Goal: Task Accomplishment & Management: Complete application form

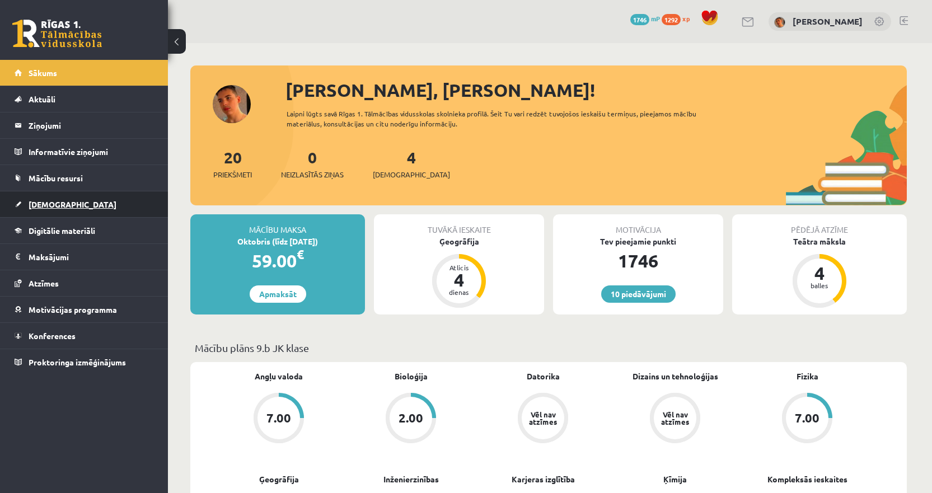
click at [41, 196] on link "[DEMOGRAPHIC_DATA]" at bounding box center [84, 204] width 139 height 26
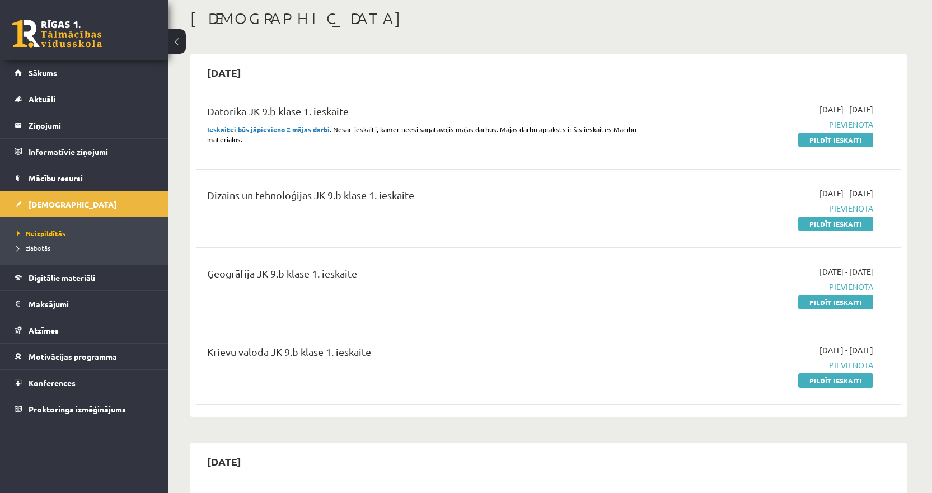
scroll to position [56, 0]
drag, startPoint x: 208, startPoint y: 109, endPoint x: 245, endPoint y: 111, distance: 37.0
click at [245, 111] on div "Datorika JK 9.b klase 1. ieskaite" at bounding box center [426, 114] width 438 height 21
copy div "Datorika"
click at [199, 204] on div "Dizains un tehnoloģijas JK 9.b klase 1. ieskaite" at bounding box center [426, 209] width 455 height 42
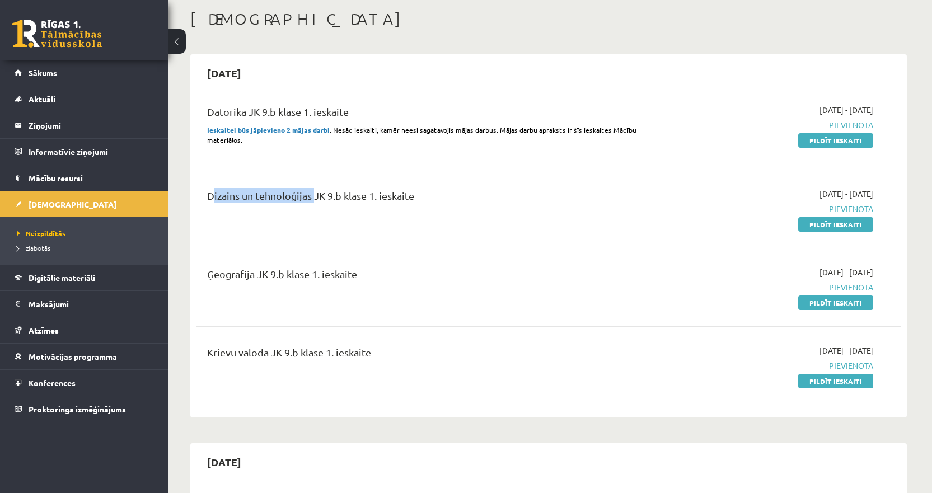
drag, startPoint x: 200, startPoint y: 199, endPoint x: 311, endPoint y: 205, distance: 111.0
click at [311, 205] on div "Dizains un tehnoloģijas JK 9.b klase 1. ieskaite" at bounding box center [426, 209] width 455 height 42
copy div "Dizains un tehnoloģijas"
drag, startPoint x: 200, startPoint y: 269, endPoint x: 254, endPoint y: 282, distance: 55.1
click at [254, 282] on div "Ģeogrāfija JK 9.b klase 1. ieskaite" at bounding box center [426, 287] width 455 height 42
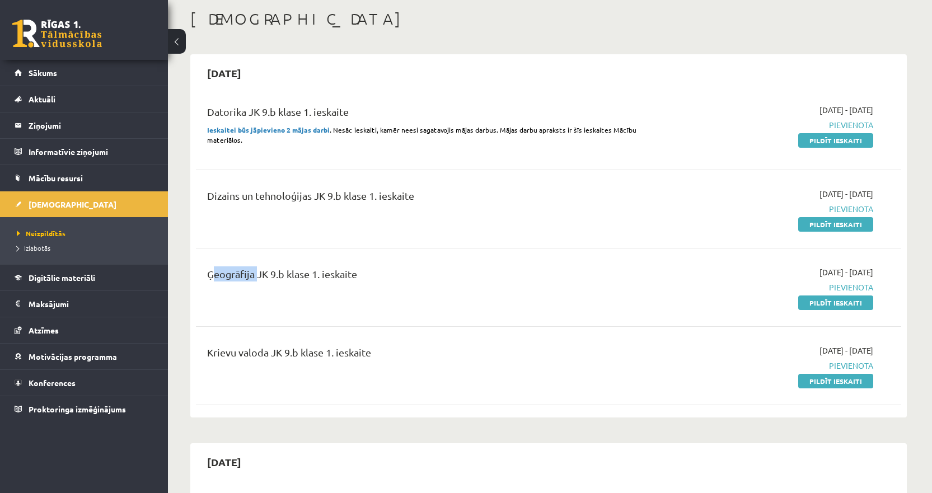
copy div "Ģeogrāfija"
drag, startPoint x: 199, startPoint y: 352, endPoint x: 268, endPoint y: 361, distance: 69.4
click at [268, 361] on div "Krievu valoda JK 9.b klase 1. ieskaite" at bounding box center [426, 366] width 455 height 42
copy div "Krievu valoda"
drag, startPoint x: 845, startPoint y: 139, endPoint x: 513, endPoint y: 33, distance: 348.6
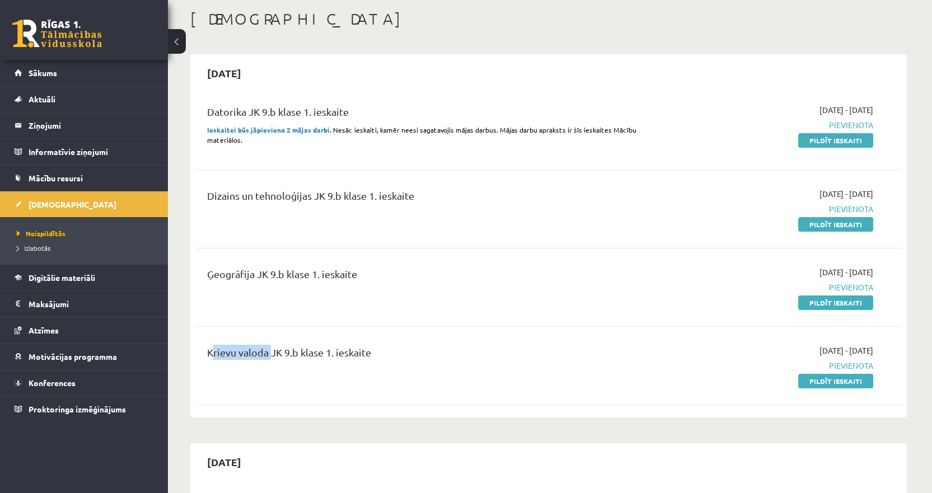
click at [845, 139] on link "Pildīt ieskaiti" at bounding box center [835, 140] width 75 height 15
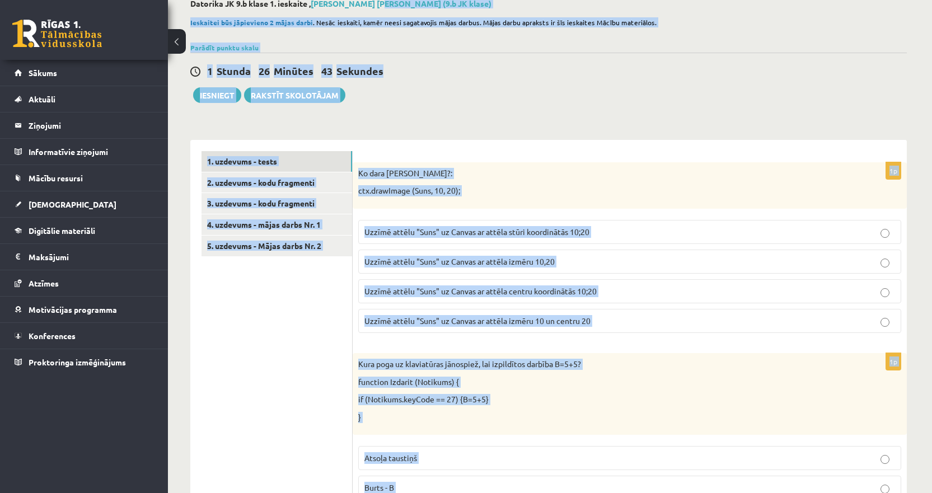
scroll to position [50, 0]
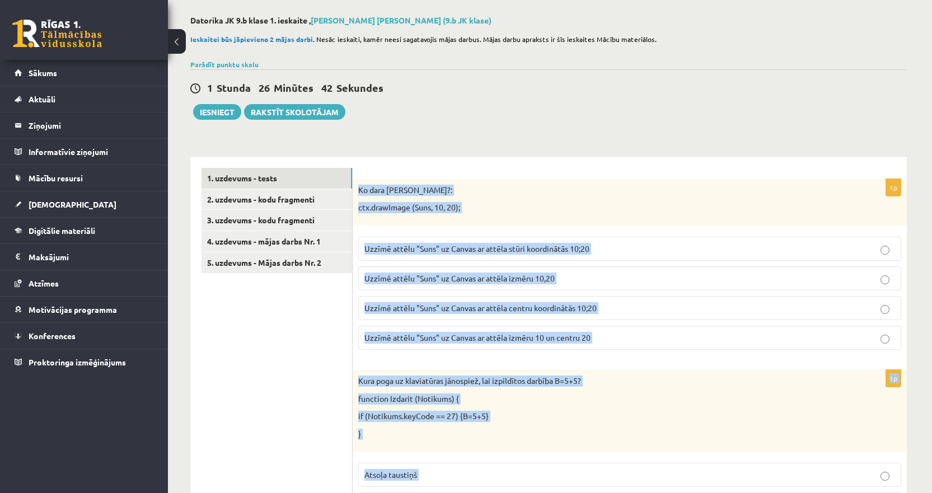
drag, startPoint x: 392, startPoint y: 441, endPoint x: 358, endPoint y: 187, distance: 256.5
copy form "Lo ipsu dolo sitamet?: con.adipIscin (Elit, 72, 07); Seddoe tempor "Inci" ut La…"
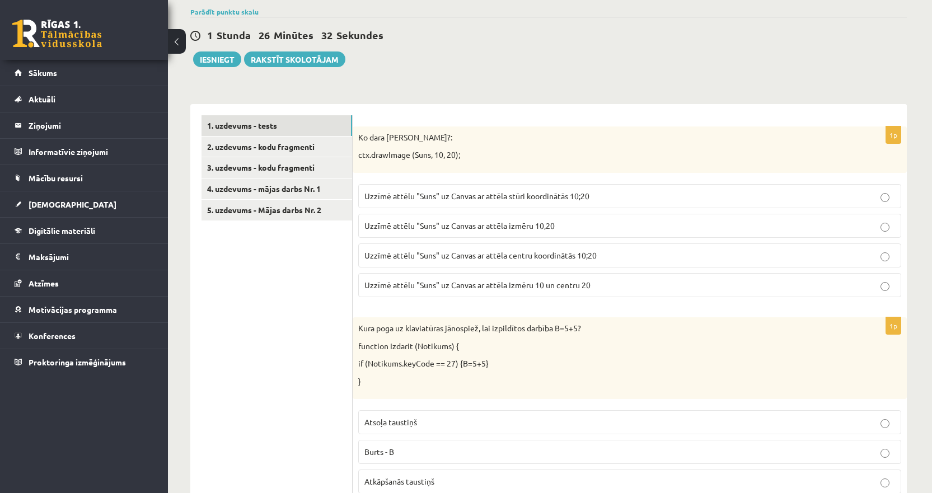
scroll to position [162, 0]
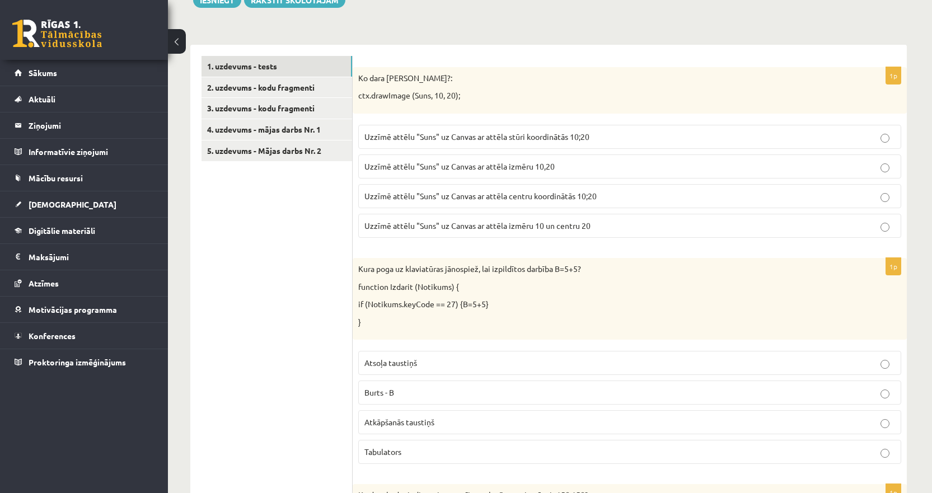
click at [538, 142] on p "Uzzīmē attēlu "Suns" uz Canvas ar attēla stūri koordinātās 10;20" at bounding box center [629, 137] width 531 height 12
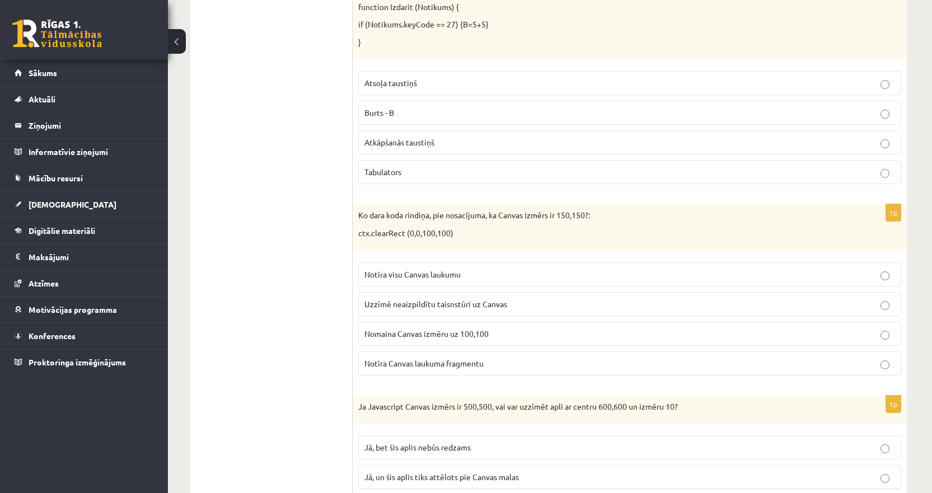
scroll to position [386, 0]
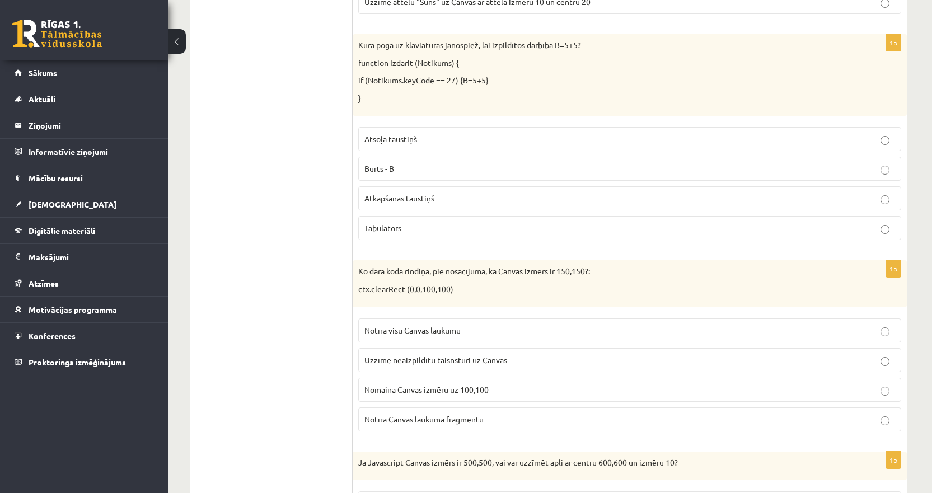
click at [371, 199] on span "Atkāpšanās taustiņš" at bounding box center [399, 198] width 70 height 10
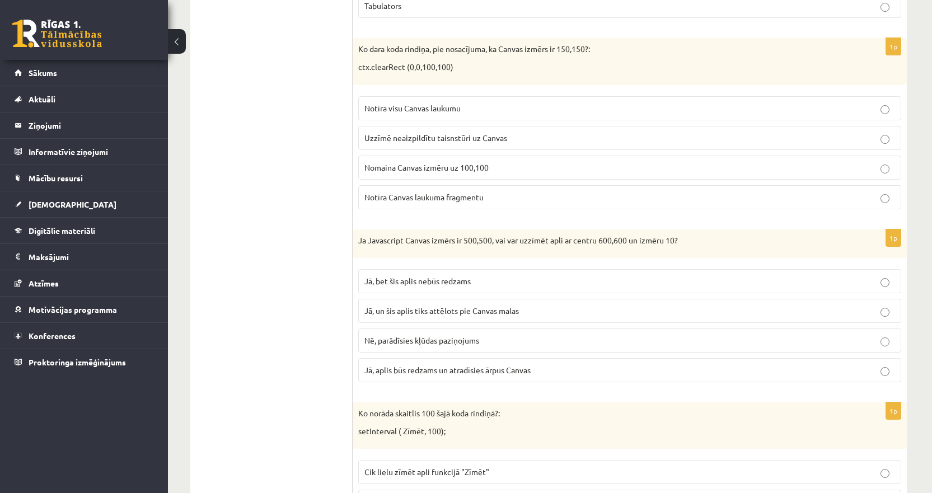
scroll to position [610, 0]
click at [389, 198] on span "Notīra Canvas laukuma fragmentu" at bounding box center [423, 195] width 119 height 10
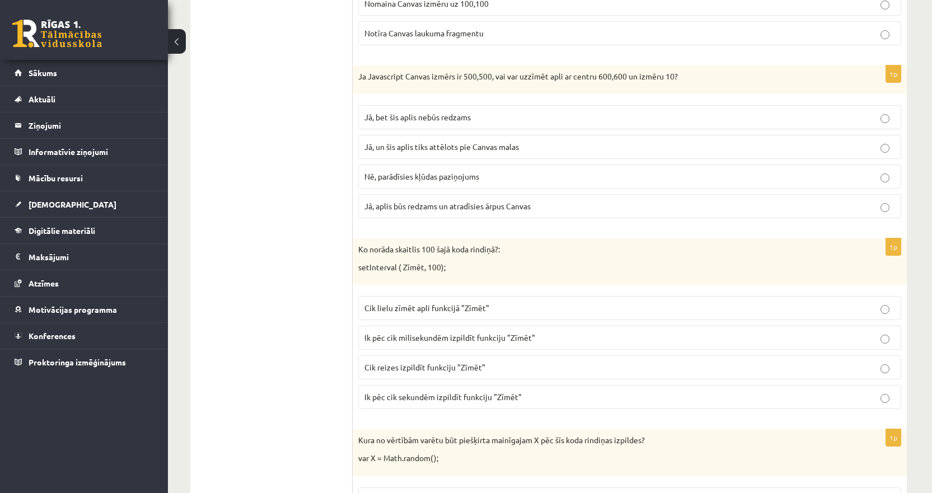
scroll to position [778, 0]
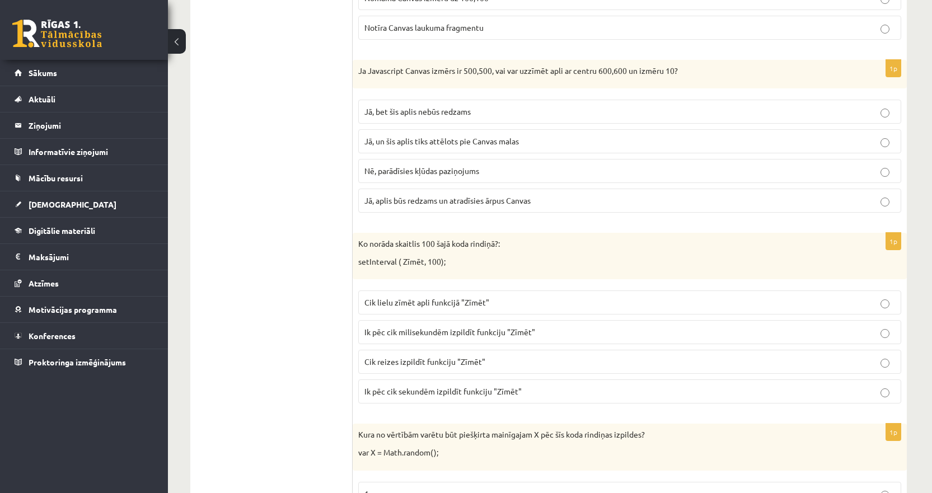
click at [422, 114] on span "Jā, bet šis aplis nebūs redzams" at bounding box center [417, 111] width 106 height 10
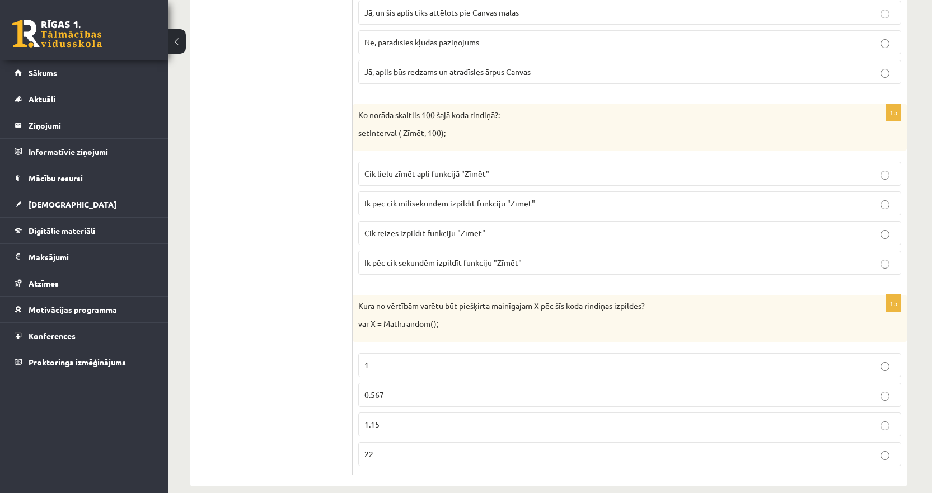
scroll to position [923, 0]
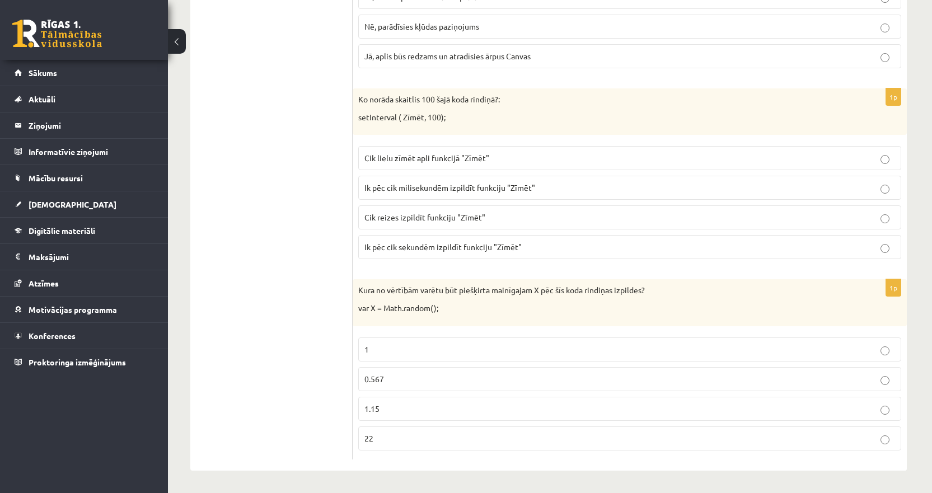
click at [415, 188] on span "Ik pēc cik milisekundēm izpildīt funkciju "Zīmēt"" at bounding box center [449, 188] width 171 height 10
click at [372, 378] on span "0.567" at bounding box center [374, 379] width 20 height 10
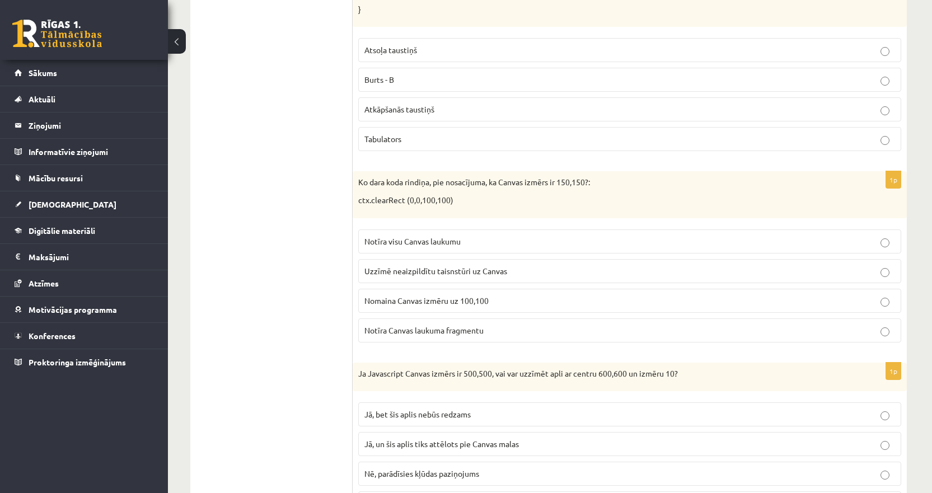
scroll to position [0, 0]
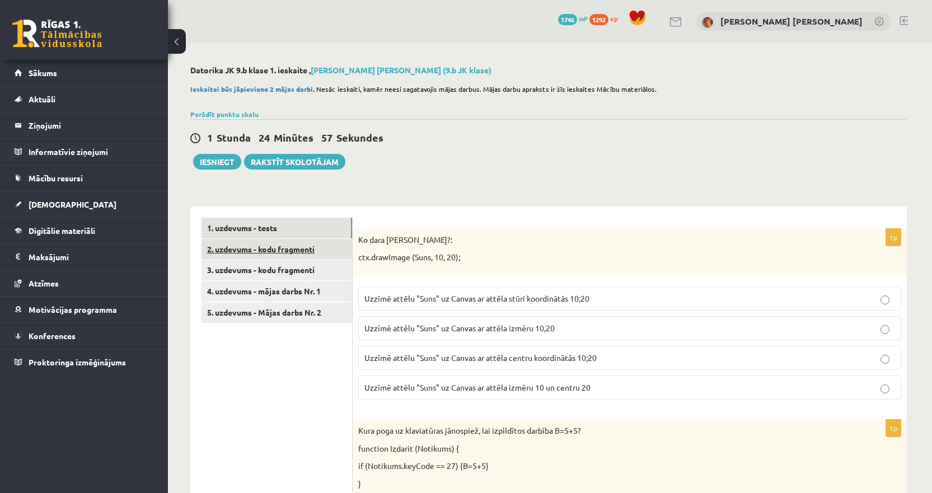
click at [262, 253] on link "2. uzdevums - kodu fragmenti" at bounding box center [277, 249] width 151 height 21
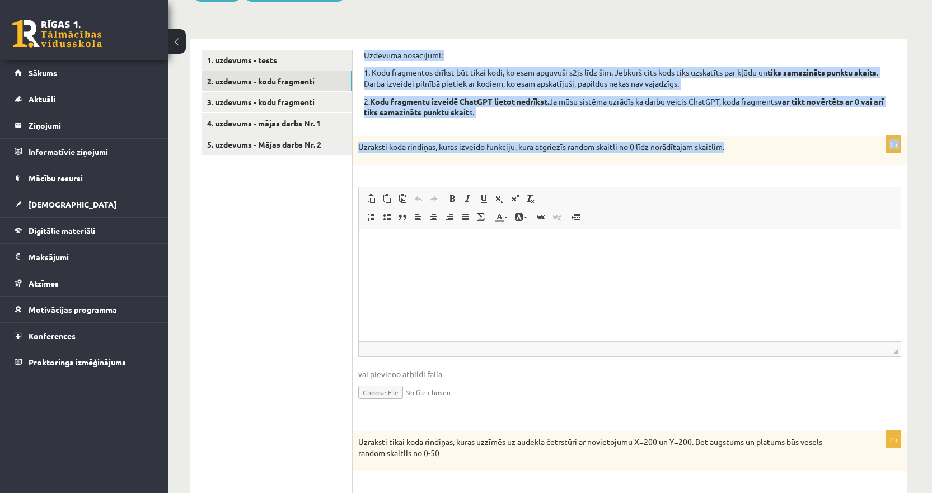
drag, startPoint x: 749, startPoint y: 145, endPoint x: 362, endPoint y: 49, distance: 399.1
copy form "Uzdevuma nosacījumi: 1. Kodu fragmentos drīkst būt tikai kodi, ko esam apguvuši…"
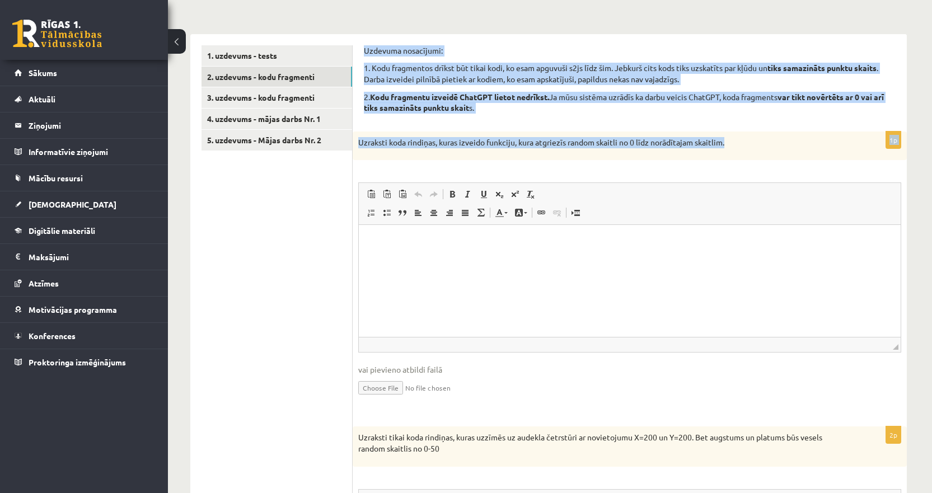
scroll to position [168, 0]
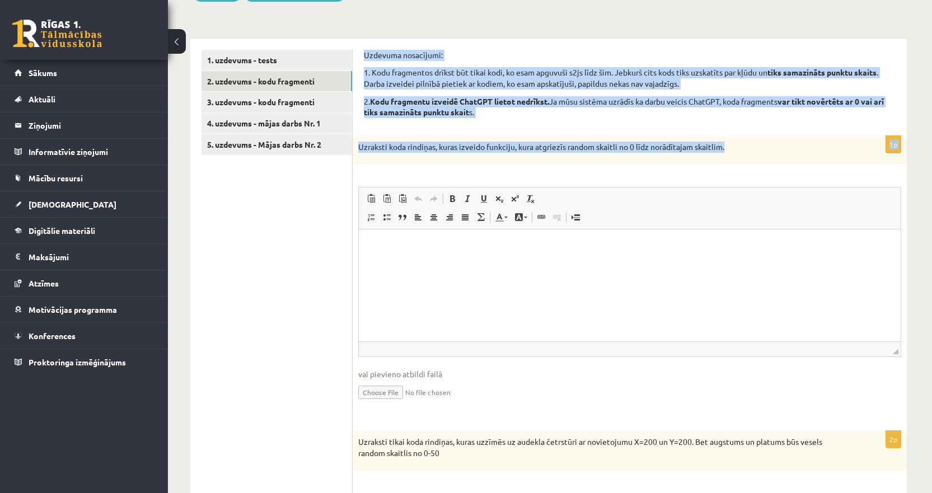
click at [534, 146] on p "Uzraksti koda rindiņas, kuras izveido funkciju, kura atgriezīs random skaitli n…" at bounding box center [601, 147] width 487 height 11
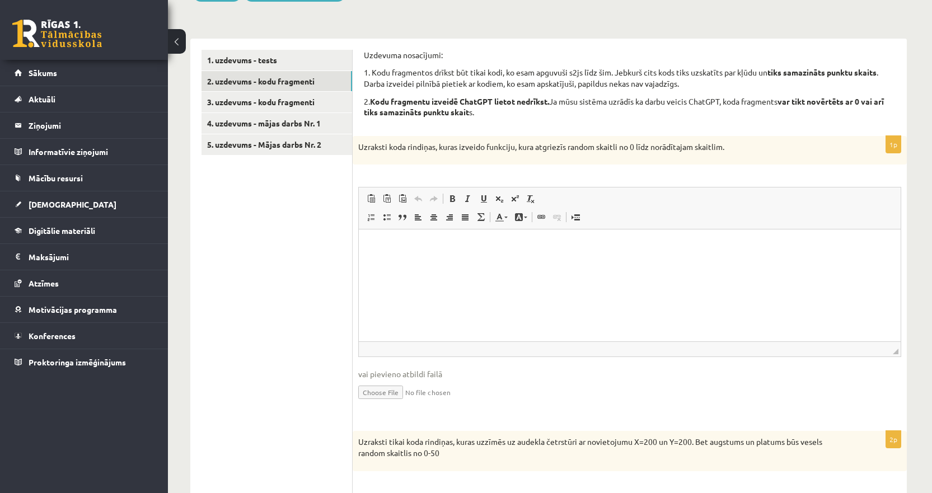
click at [448, 264] on html at bounding box center [630, 247] width 542 height 34
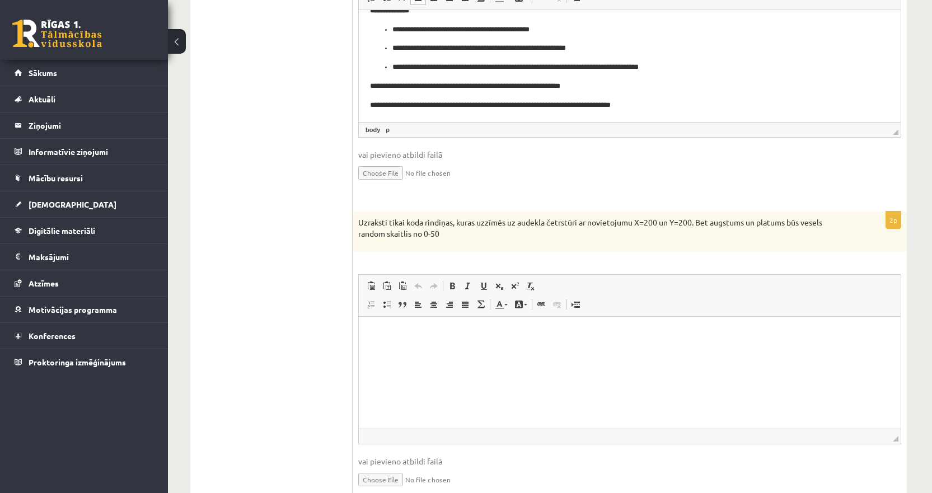
scroll to position [448, 0]
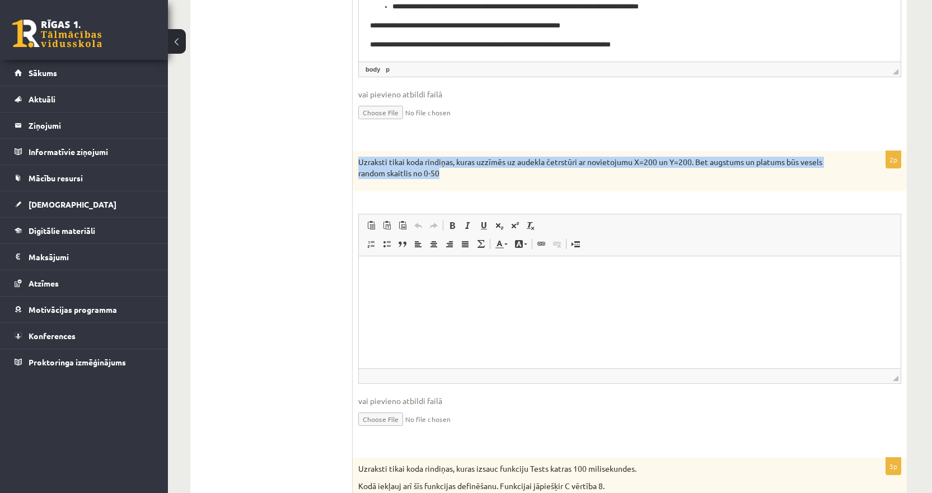
drag, startPoint x: 453, startPoint y: 181, endPoint x: 357, endPoint y: 165, distance: 97.7
click at [357, 165] on div "Uzraksti tikai koda rindiņas, kuras uzzīmēs uz audekla četrstūri ar novietojumu…" at bounding box center [630, 171] width 554 height 40
copy p "Uzraksti tikai koda rindiņas, kuras uzzīmēs uz audekla četrstūri ar novietojumu…"
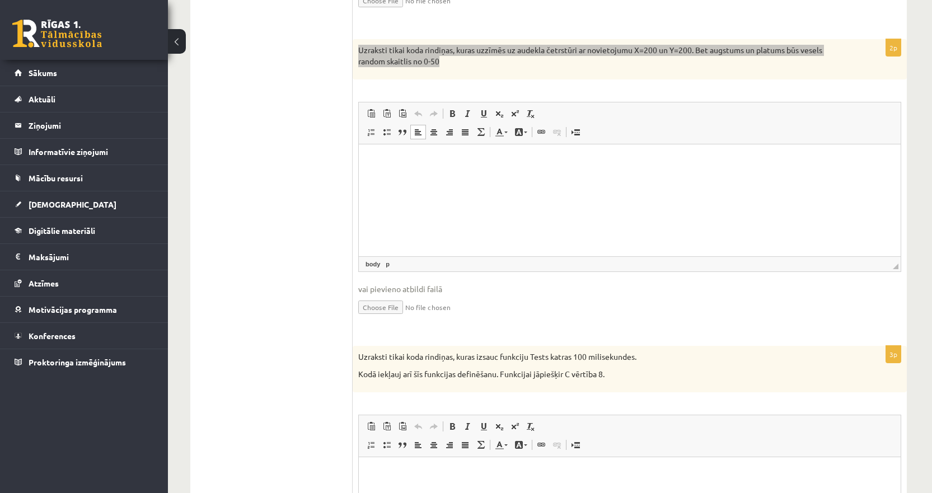
click at [416, 168] on html at bounding box center [630, 161] width 542 height 34
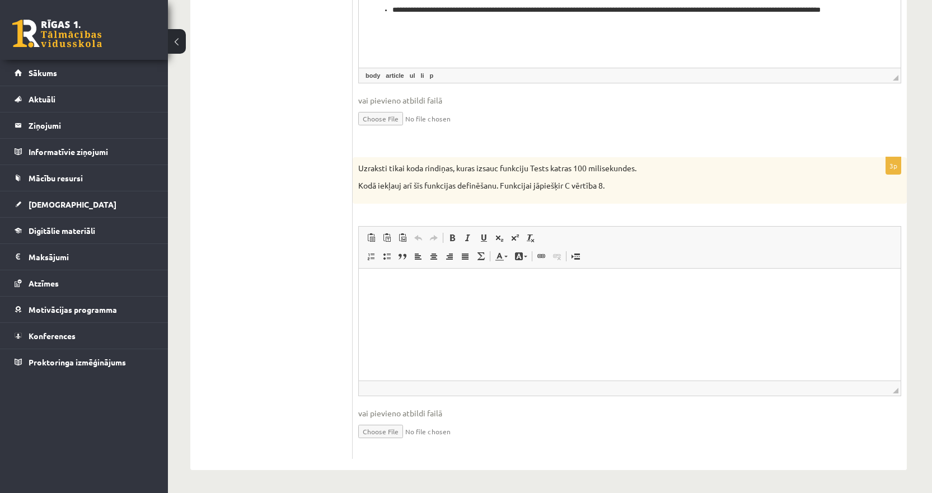
scroll to position [749, 0]
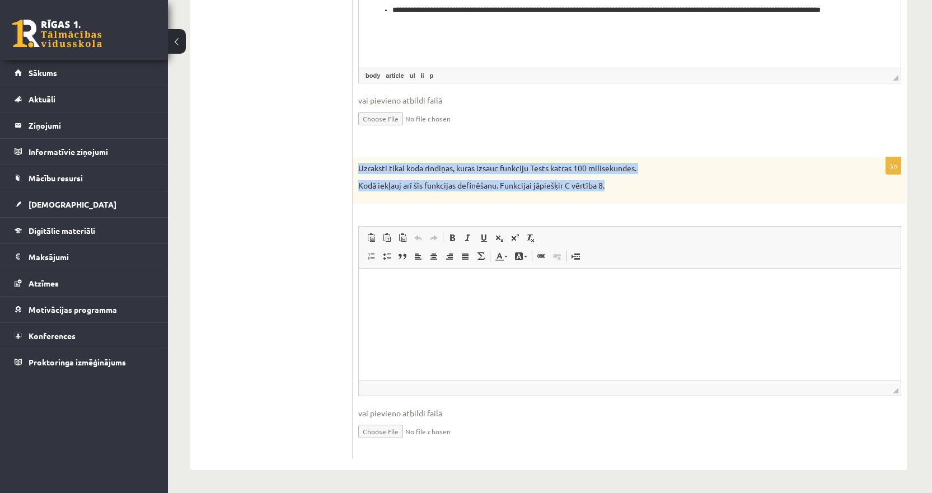
drag, startPoint x: 609, startPoint y: 188, endPoint x: 358, endPoint y: 162, distance: 252.1
click at [358, 162] on div "Uzraksti tikai koda rindiņas, kuras izsauc funkciju Tests katras 100 milisekund…" at bounding box center [630, 180] width 554 height 46
copy div "Uzraksti tikai koda rindiņas, kuras izsauc funkciju Tests katras 100 milisekund…"
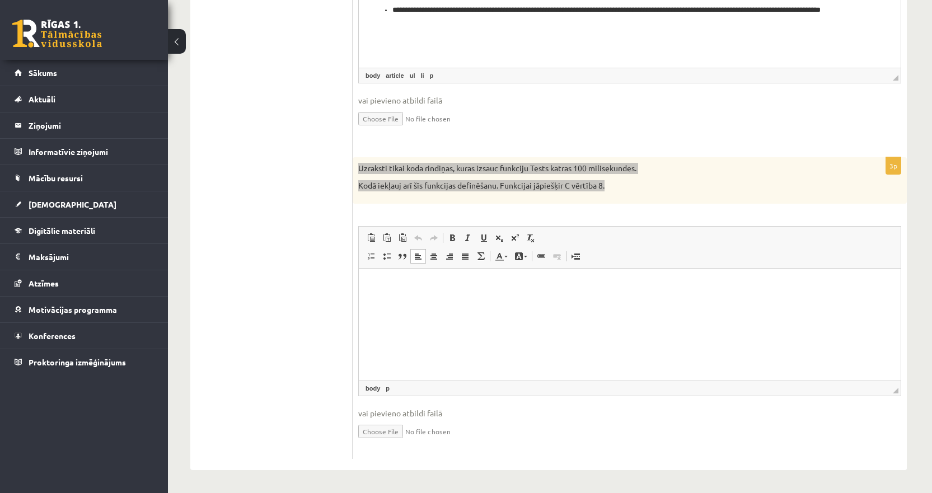
click at [412, 277] on html at bounding box center [630, 285] width 542 height 34
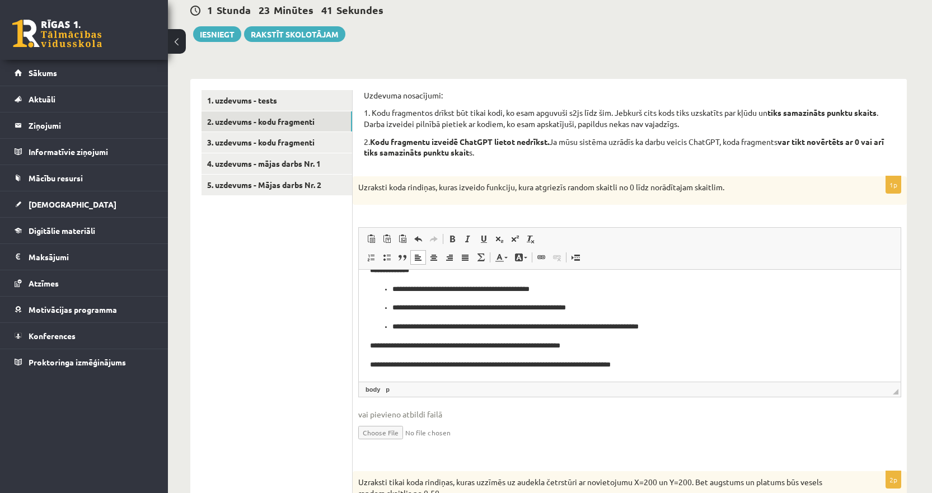
scroll to position [0, 0]
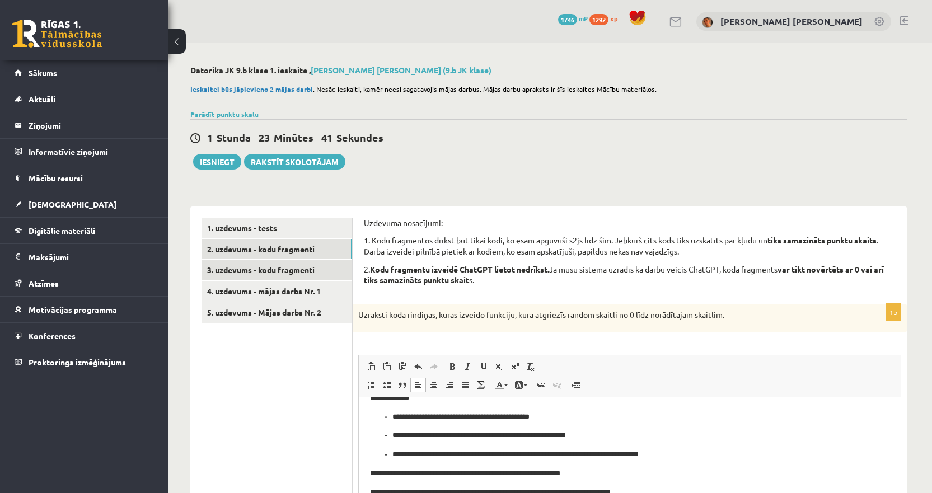
click at [266, 272] on link "3. uzdevums - kodu fragmenti" at bounding box center [277, 270] width 151 height 21
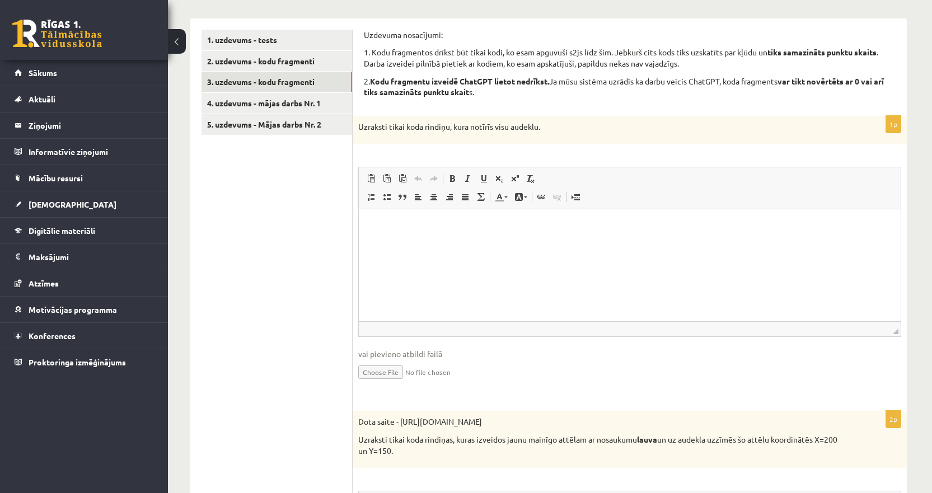
scroll to position [168, 0]
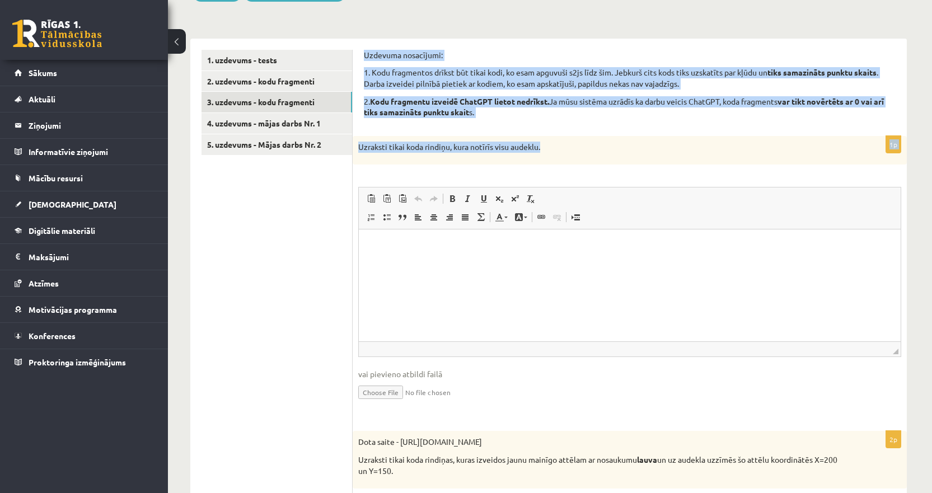
drag, startPoint x: 569, startPoint y: 151, endPoint x: 359, endPoint y: 62, distance: 228.3
copy form "Uzdevuma nosacījumi: 1. Kodu fragmentos drīkst būt tikai kodi, ko esam apguvuši…"
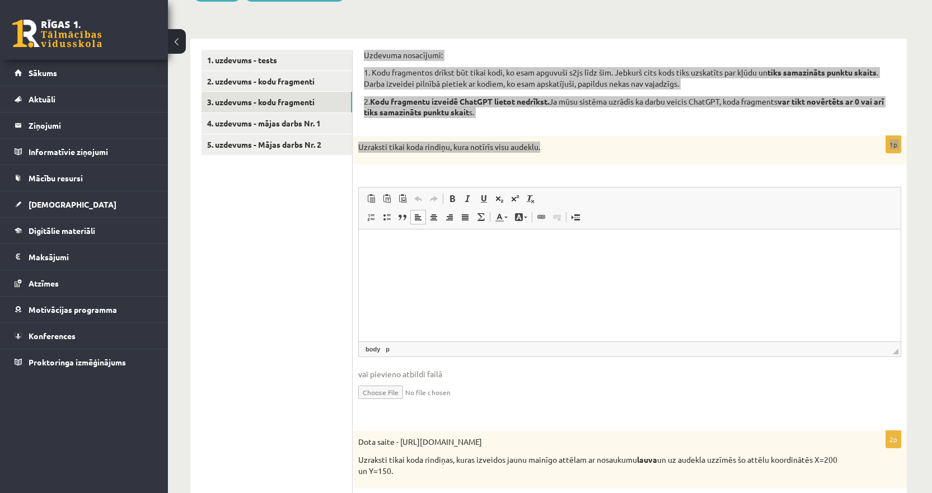
click at [462, 264] on html at bounding box center [630, 247] width 542 height 34
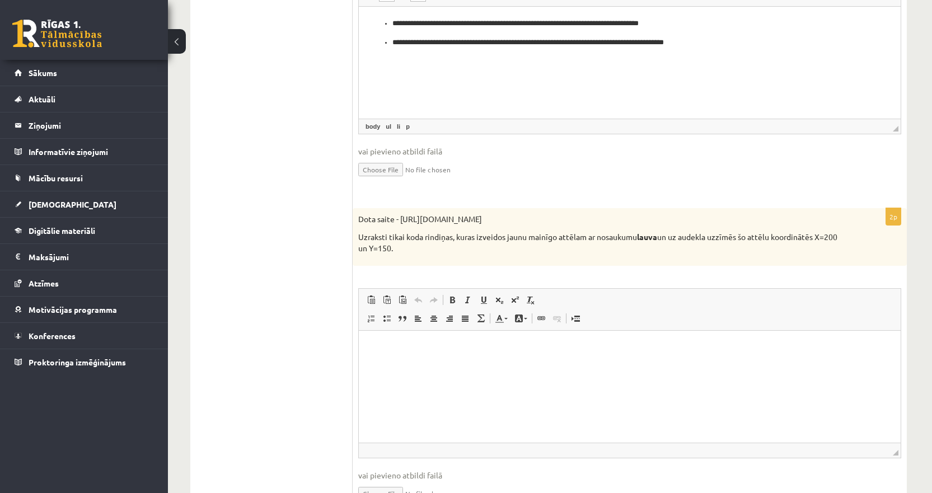
scroll to position [392, 0]
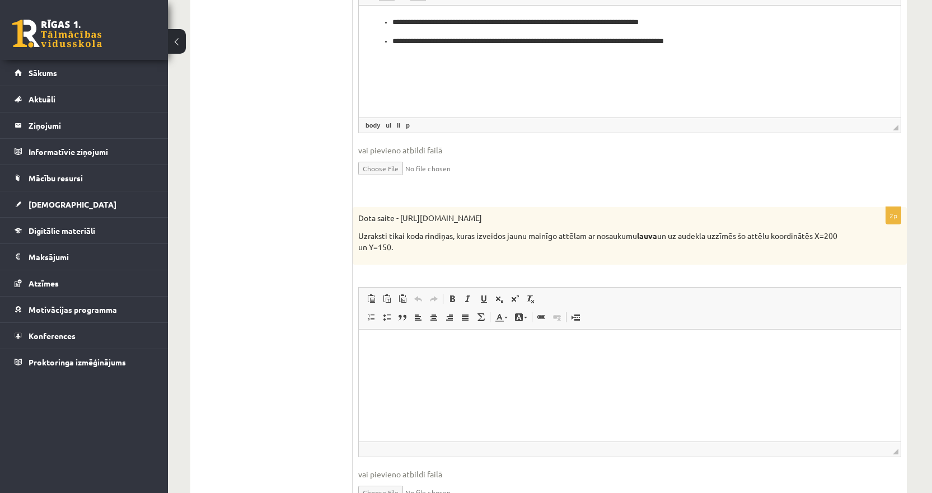
drag, startPoint x: 424, startPoint y: 249, endPoint x: 352, endPoint y: 217, distance: 79.7
click at [352, 217] on div "**********" at bounding box center [548, 326] width 717 height 1023
drag, startPoint x: 362, startPoint y: 242, endPoint x: 363, endPoint y: 211, distance: 30.8
click at [362, 240] on p "Uzraksti tikai koda rindiņas, kuras izveidos jaunu mainīgo attēlam ar nosaukumu…" at bounding box center [601, 242] width 487 height 22
click at [358, 204] on div "Uzdevuma nosacījumi: 1. Kodu fragmentos drīkst būt tikai kodi, ko esam apguvuši…" at bounding box center [630, 326] width 554 height 1023
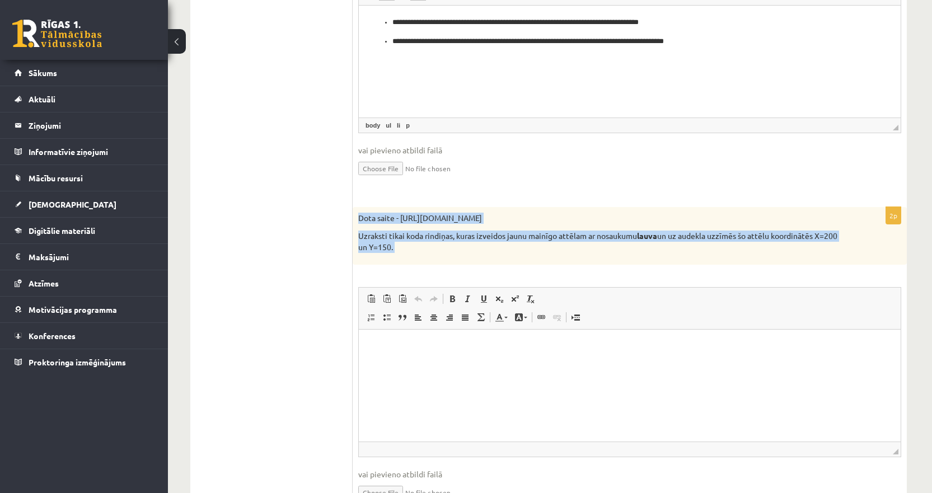
drag, startPoint x: 357, startPoint y: 204, endPoint x: 443, endPoint y: 257, distance: 100.5
click at [443, 257] on div "Uzdevuma nosacījumi: 1. Kodu fragmentos drīkst būt tikai kodi, ko esam apguvuši…" at bounding box center [630, 326] width 554 height 1023
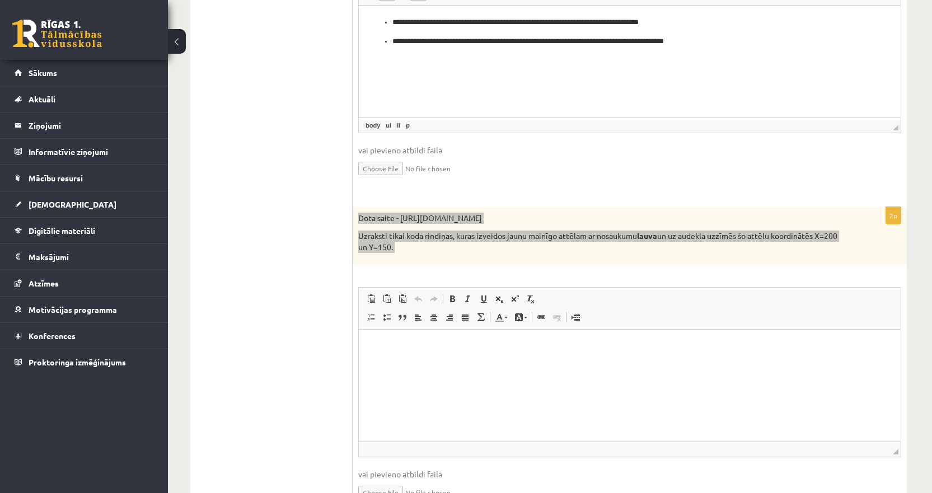
click at [401, 362] on html at bounding box center [630, 347] width 542 height 34
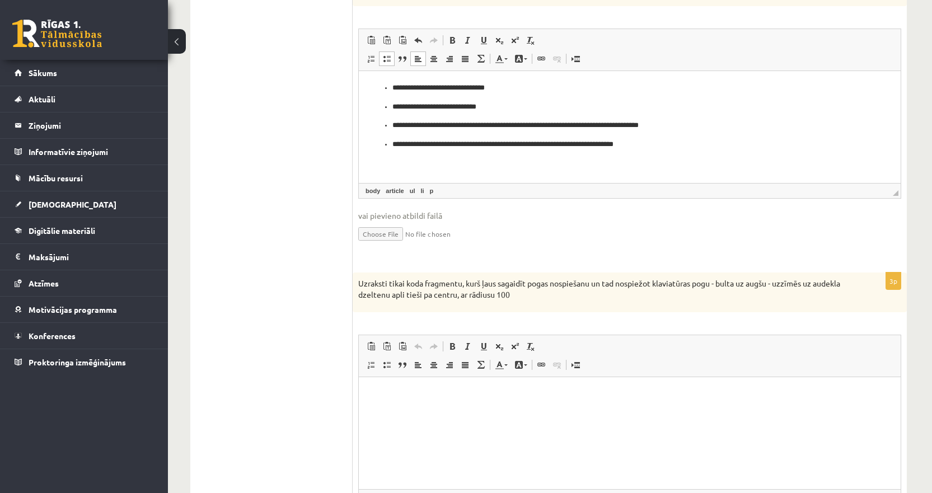
scroll to position [760, 0]
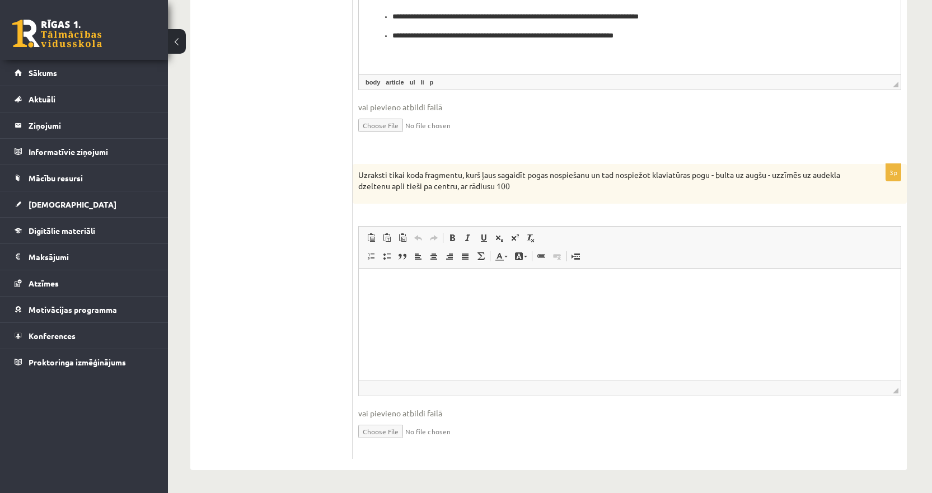
drag, startPoint x: 526, startPoint y: 190, endPoint x: 350, endPoint y: 170, distance: 176.3
click at [358, 170] on p "Uzraksti tikai koda fragmentu, kurš ļaus sagaidīt pogas nospiešanu un tad nospi…" at bounding box center [601, 181] width 487 height 22
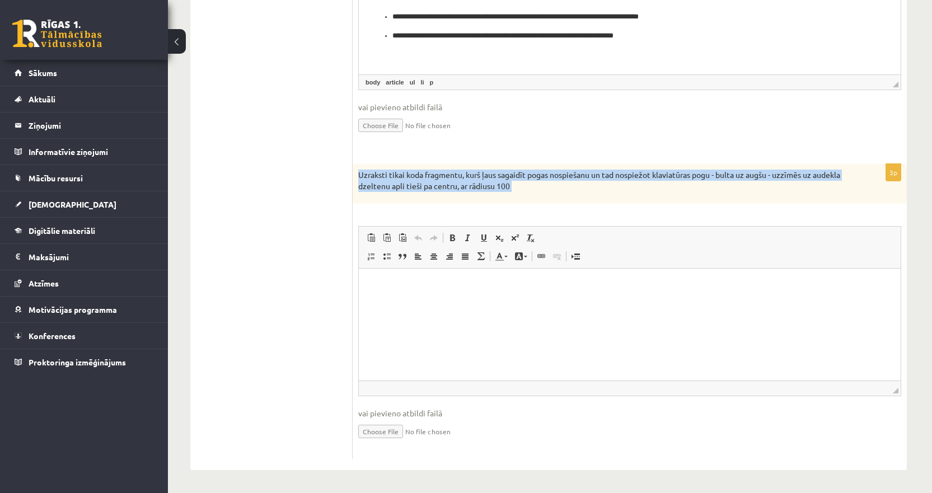
drag, startPoint x: 358, startPoint y: 170, endPoint x: 568, endPoint y: 191, distance: 211.1
click at [568, 191] on p "Uzraksti tikai koda fragmentu, kurš ļaus sagaidīt pogas nospiešanu un tad nospi…" at bounding box center [601, 181] width 487 height 22
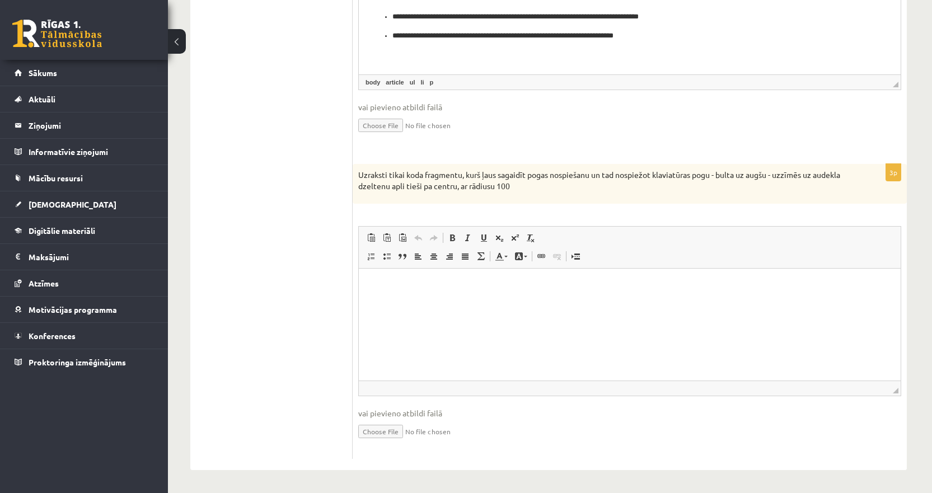
click at [476, 269] on html at bounding box center [630, 286] width 542 height 34
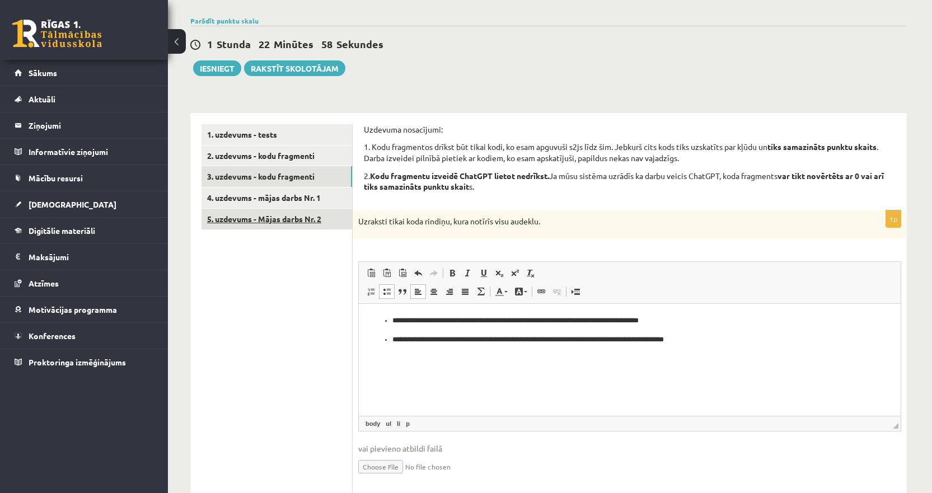
scroll to position [0, 0]
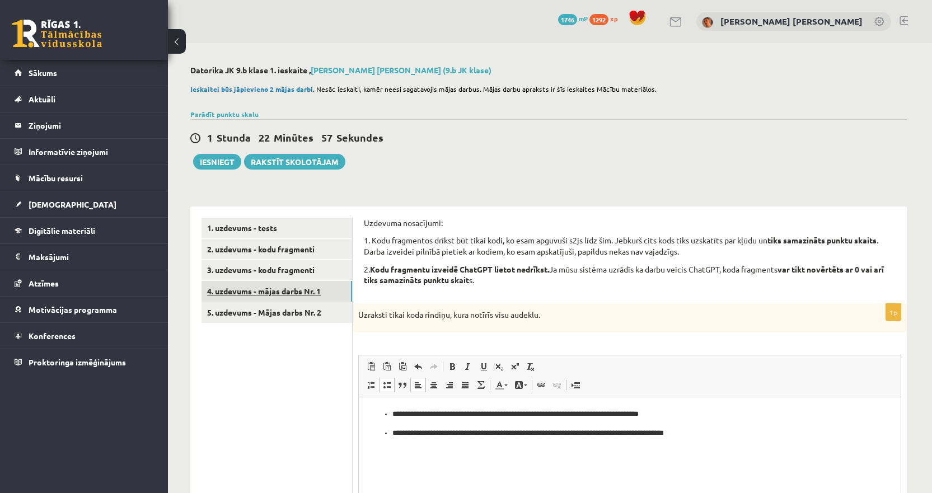
click at [274, 291] on link "4. uzdevums - mājas darbs Nr. 1" at bounding box center [277, 291] width 151 height 21
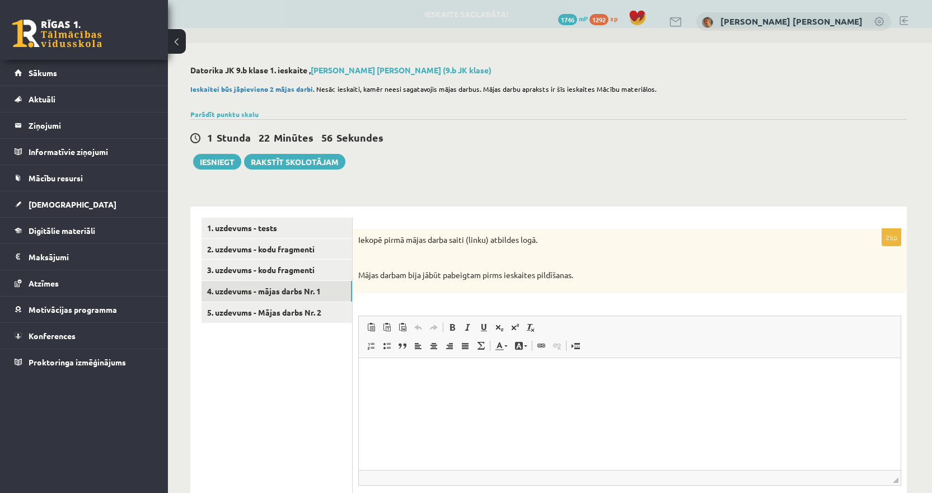
scroll to position [90, 0]
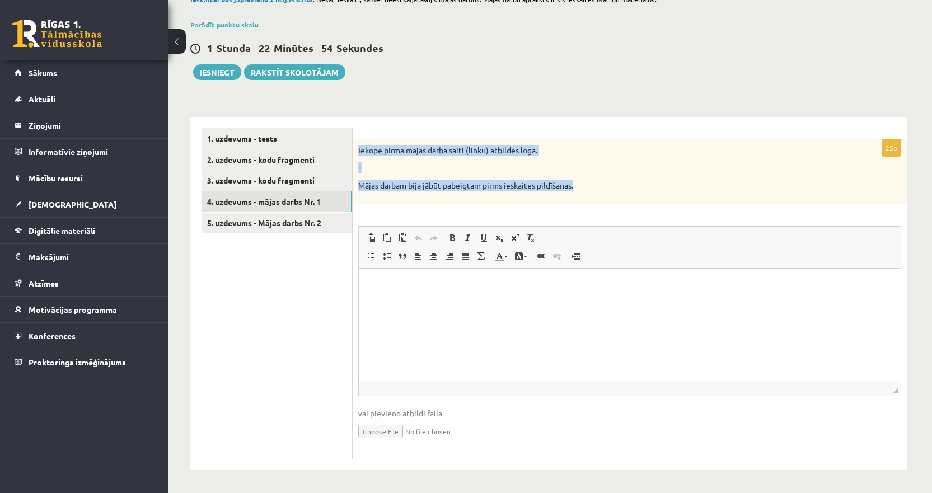
drag, startPoint x: 593, startPoint y: 190, endPoint x: 354, endPoint y: 150, distance: 241.8
click at [354, 150] on div "Iekopē pirmā mājas darba saiti (linku) atbildes logā. Mājas darbam bija jābūt p…" at bounding box center [630, 171] width 554 height 64
copy div "Iekopē pirmā mājas darba saiti (linku) atbildes logā. Mājas darbam bija jābūt p…"
click at [465, 163] on p at bounding box center [601, 167] width 487 height 11
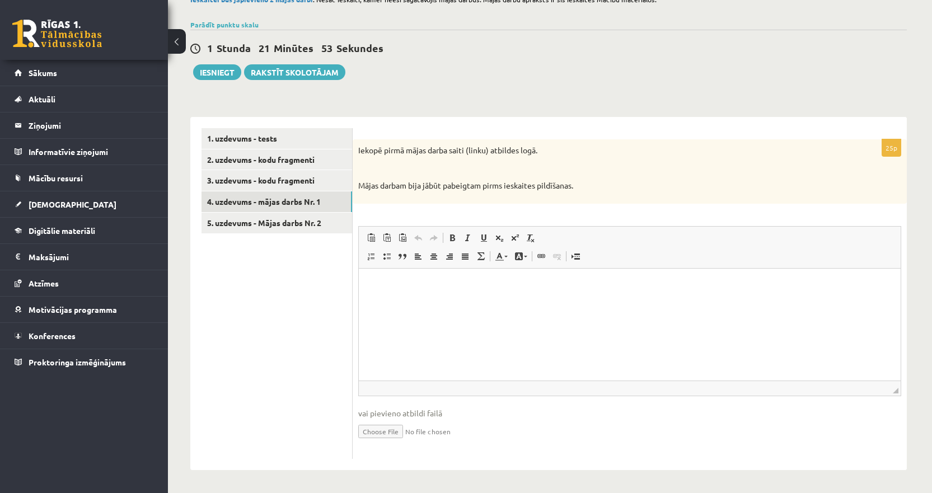
click at [384, 302] on html at bounding box center [630, 285] width 542 height 34
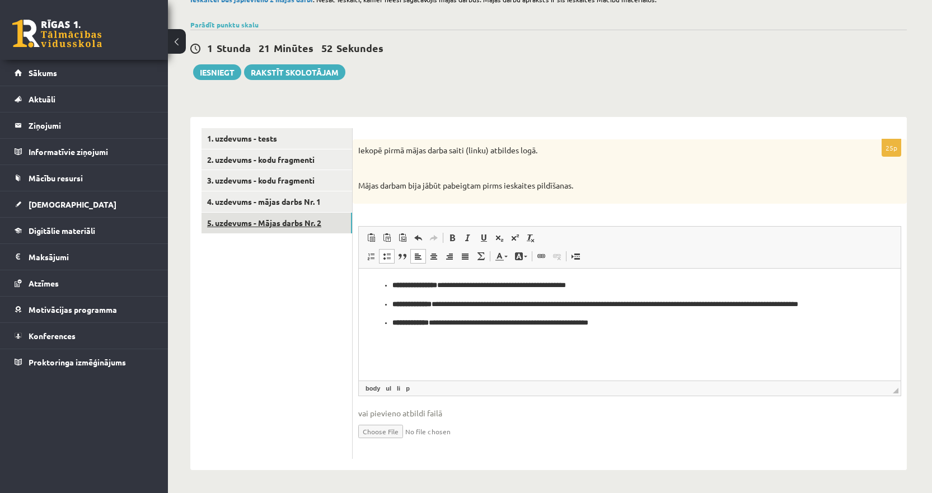
click at [269, 224] on link "5. uzdevums - Mājas darbs Nr. 2" at bounding box center [277, 223] width 151 height 21
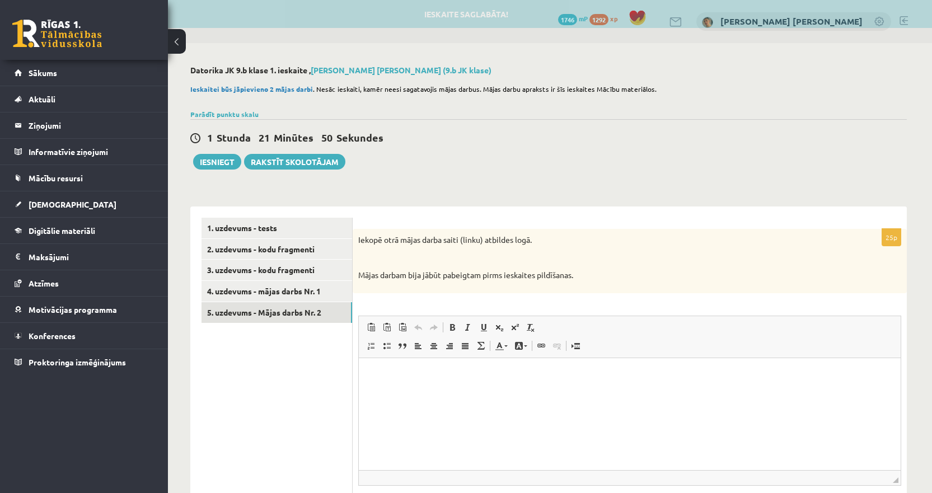
scroll to position [0, 0]
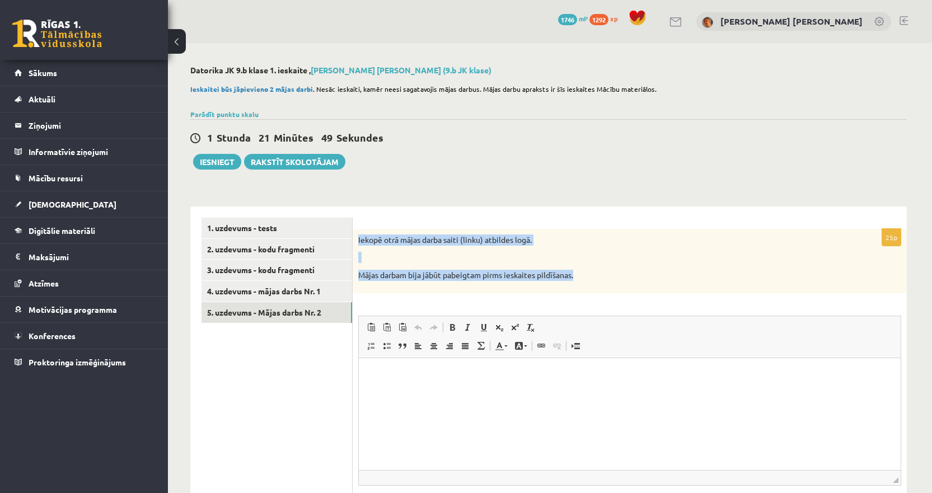
drag, startPoint x: 590, startPoint y: 278, endPoint x: 354, endPoint y: 242, distance: 237.8
click at [354, 242] on div "Iekopē otrā mājas darba saiti (linku) atbildes logā. Mājas darbam bija jābūt pa…" at bounding box center [630, 261] width 554 height 64
copy div "Iekopē otrā mājas darba saiti (linku) atbildes logā. Mājas darbam bija jābūt pa…"
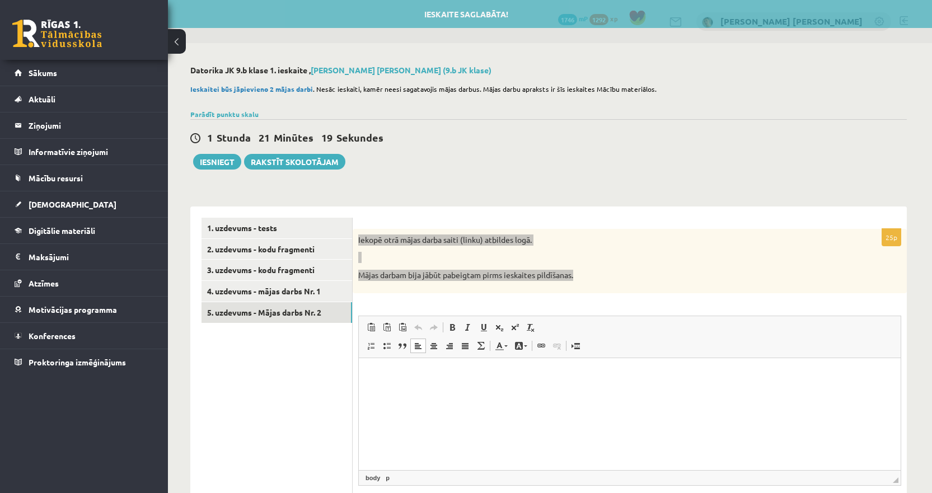
click at [404, 389] on html at bounding box center [630, 375] width 542 height 34
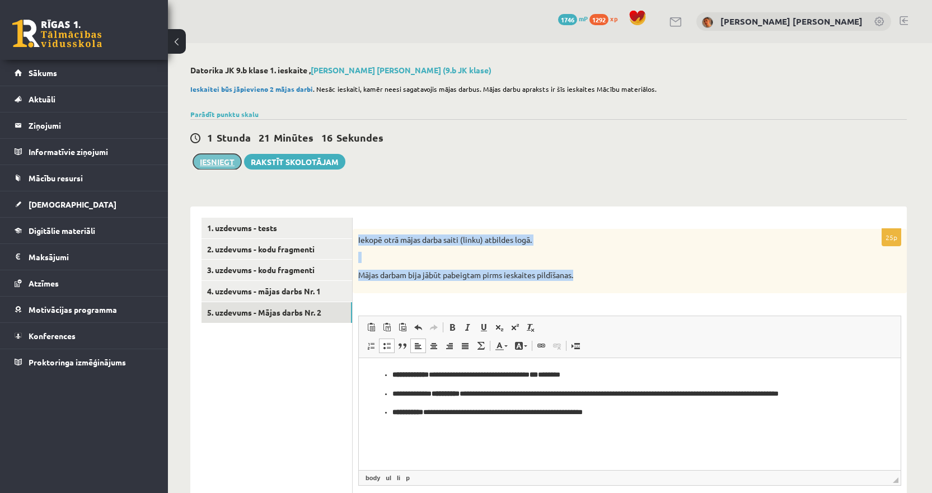
click at [221, 157] on button "Iesniegt" at bounding box center [217, 162] width 48 height 16
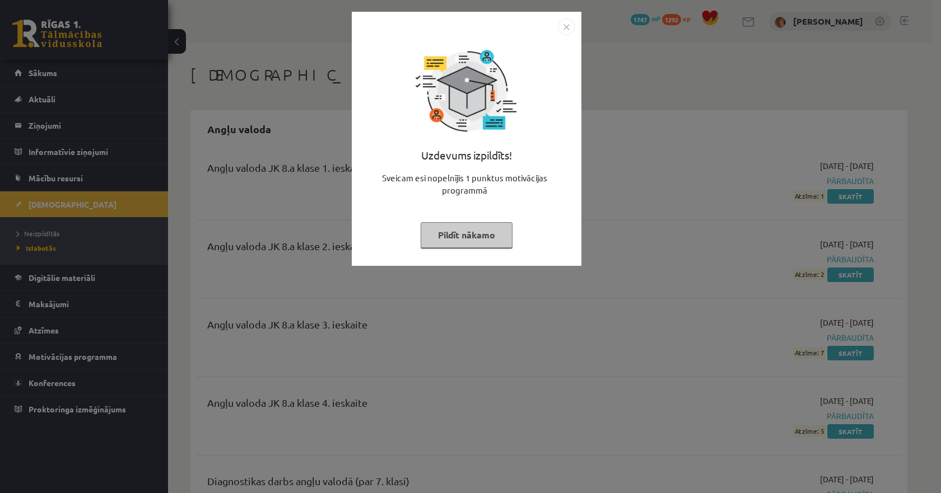
click at [563, 30] on img "Close" at bounding box center [566, 26] width 17 height 17
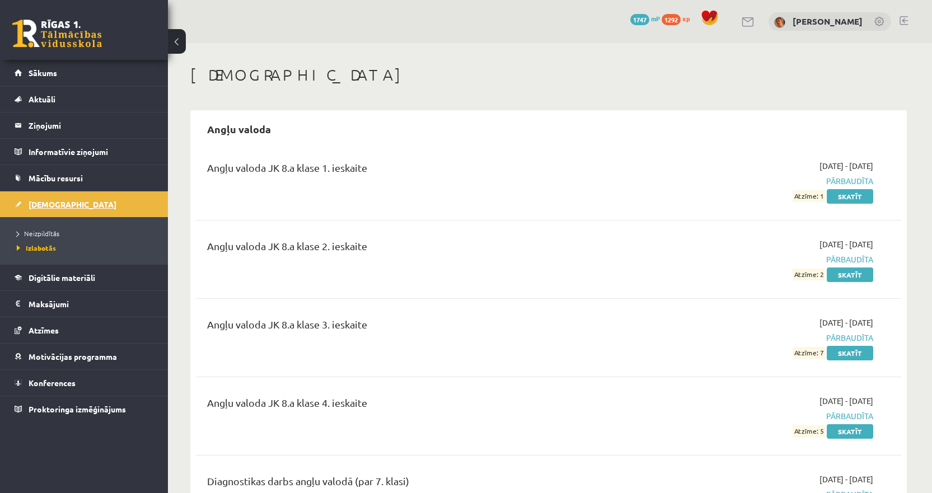
click at [104, 202] on link "[DEMOGRAPHIC_DATA]" at bounding box center [84, 204] width 139 height 26
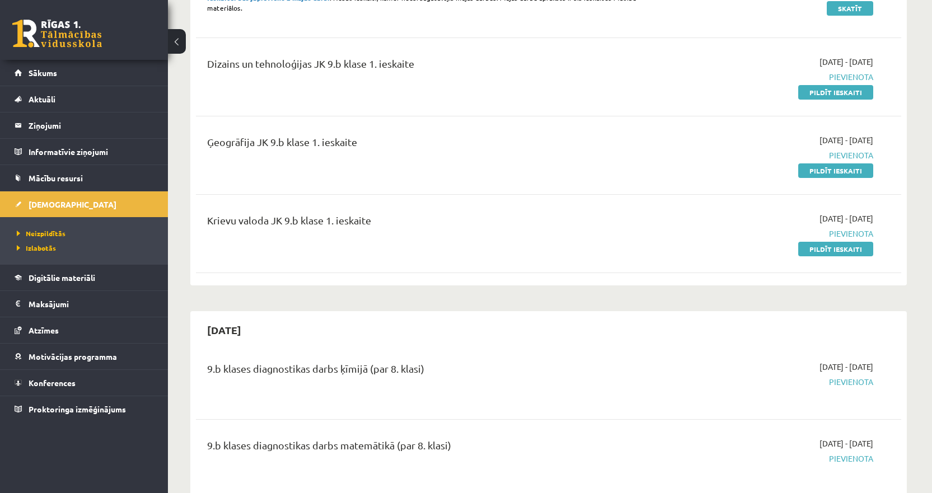
scroll to position [168, 0]
